Goal: Task Accomplishment & Management: Manage account settings

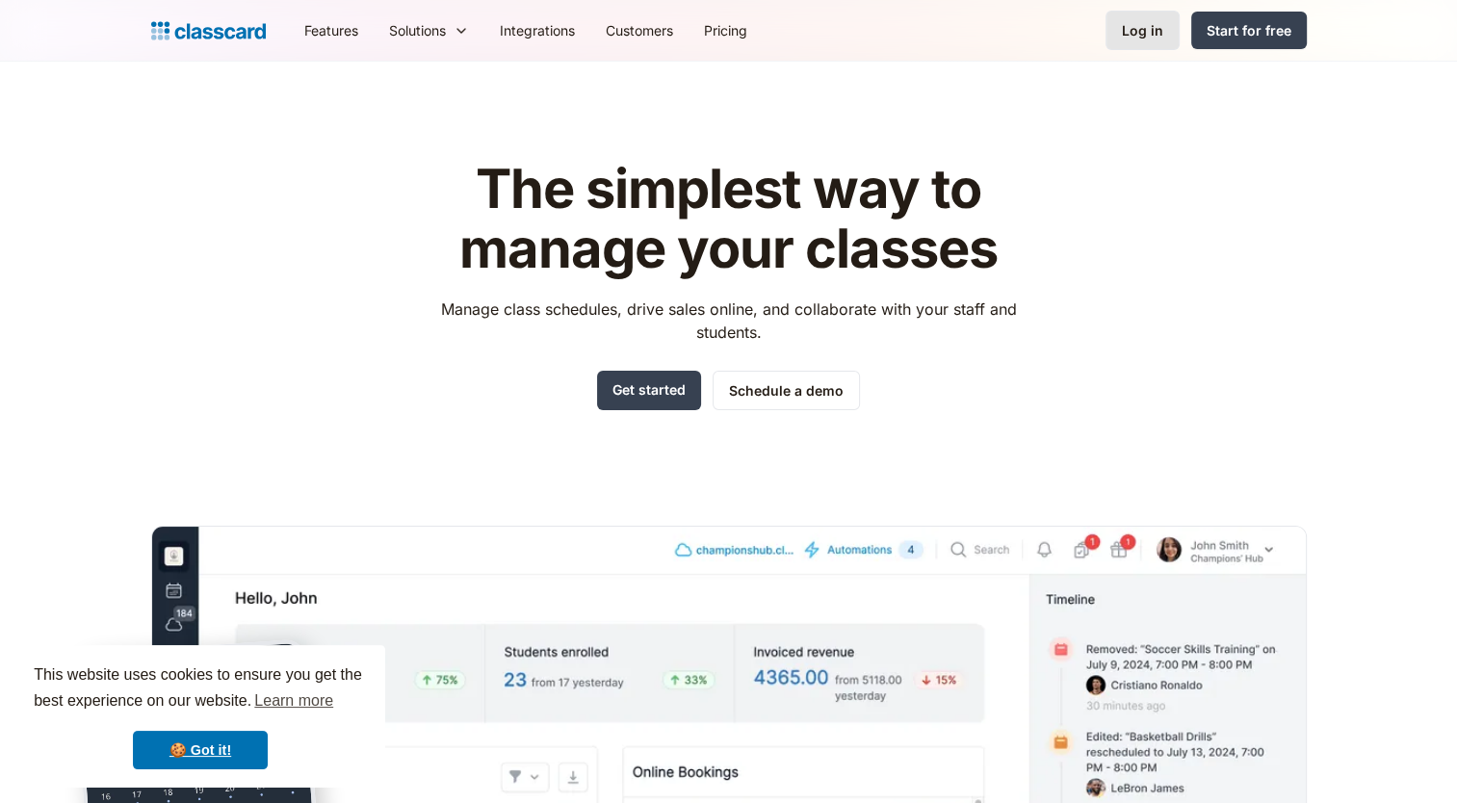
click at [1148, 21] on div "Log in" at bounding box center [1142, 30] width 41 height 20
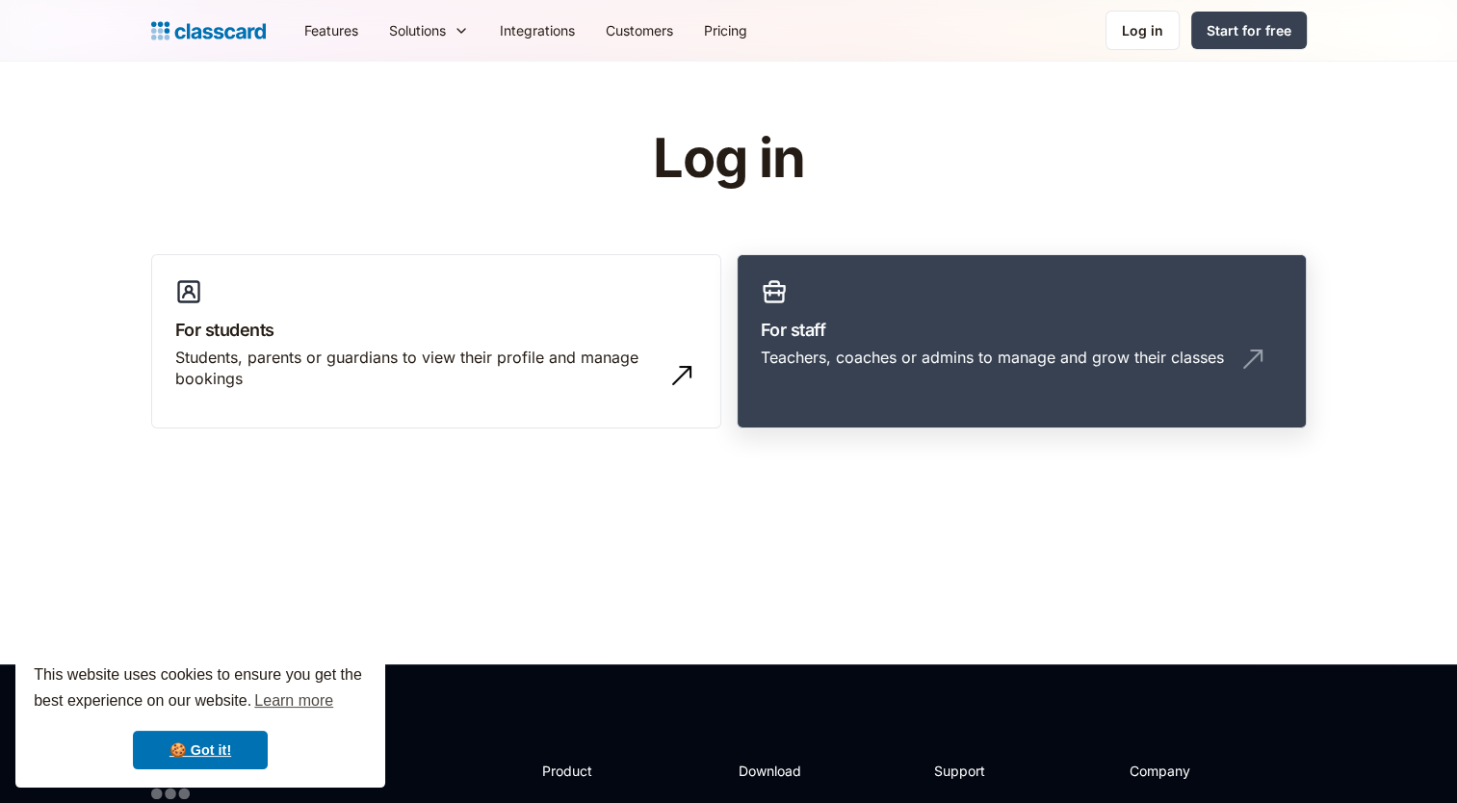
click at [884, 391] on link "For staff Teachers, coaches or admins to manage and grow their classes" at bounding box center [1022, 341] width 570 height 175
